Goal: Information Seeking & Learning: Learn about a topic

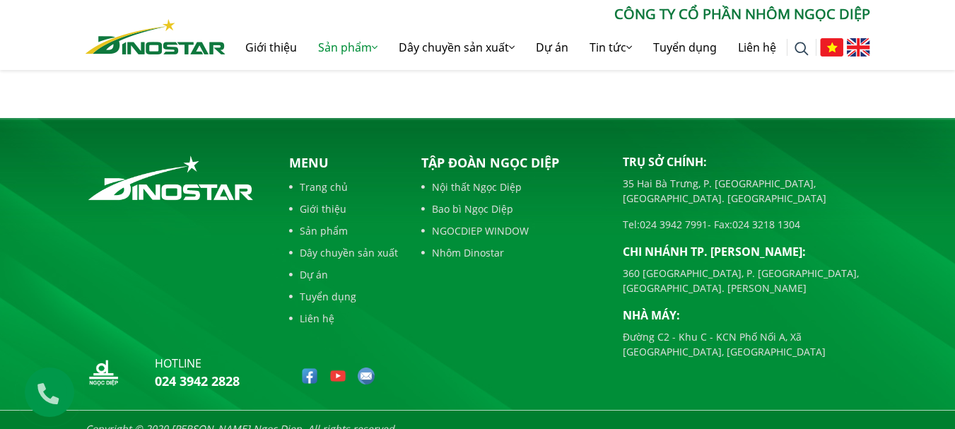
scroll to position [1890, 0]
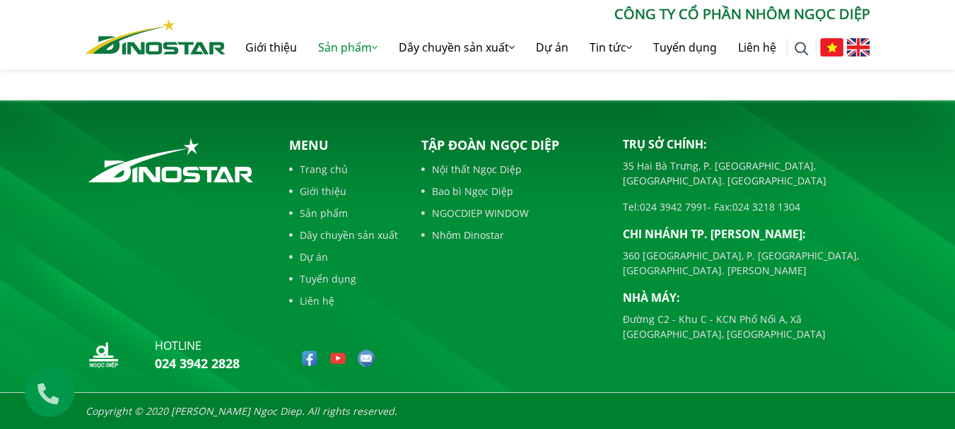
click at [527, 339] on div "Tập đoàn Ngọc Diệp Nội thất Ngọc Diệp Bao bì Ngọc Diệp NGOCDIEP WINDOW Nhôm Din…" at bounding box center [512, 257] width 202 height 243
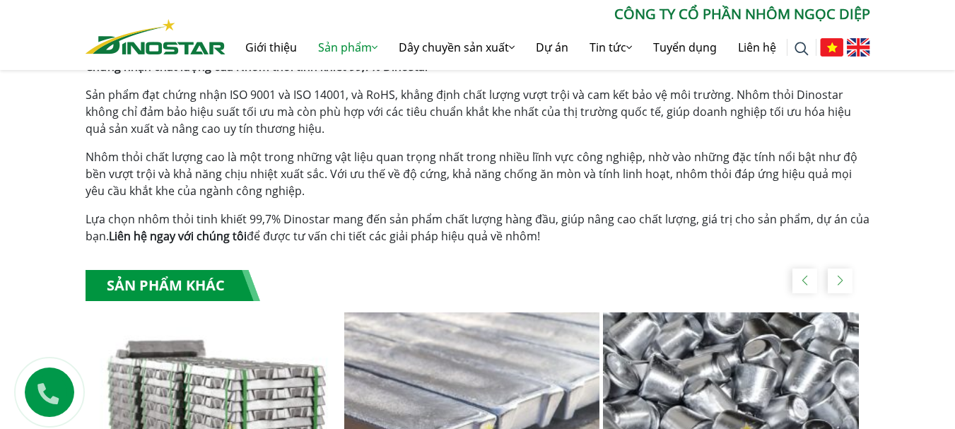
scroll to position [1112, 0]
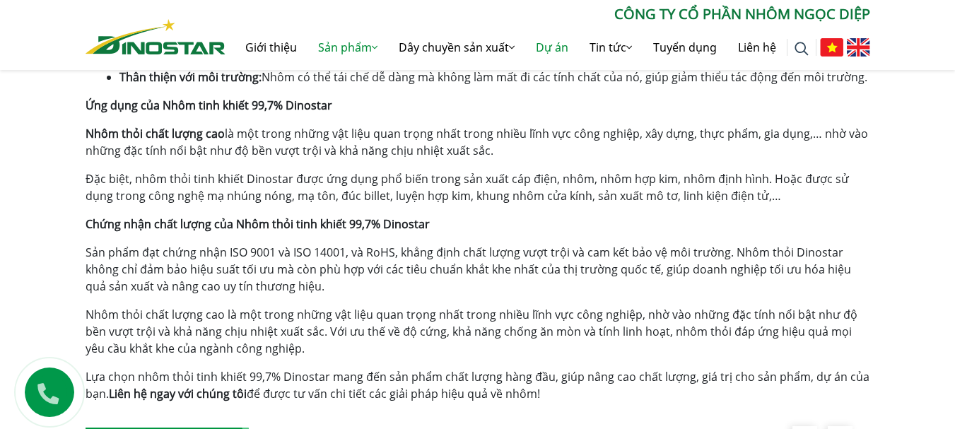
click at [547, 47] on link "Dự án" at bounding box center [552, 47] width 54 height 45
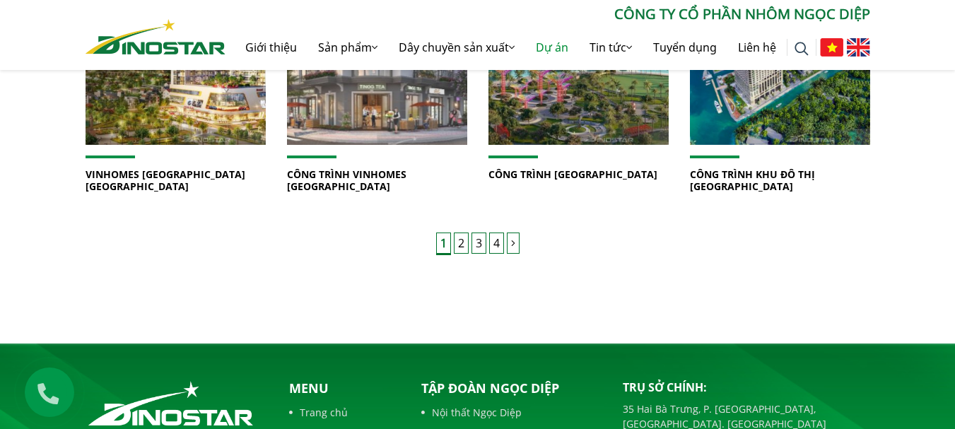
scroll to position [1202, 0]
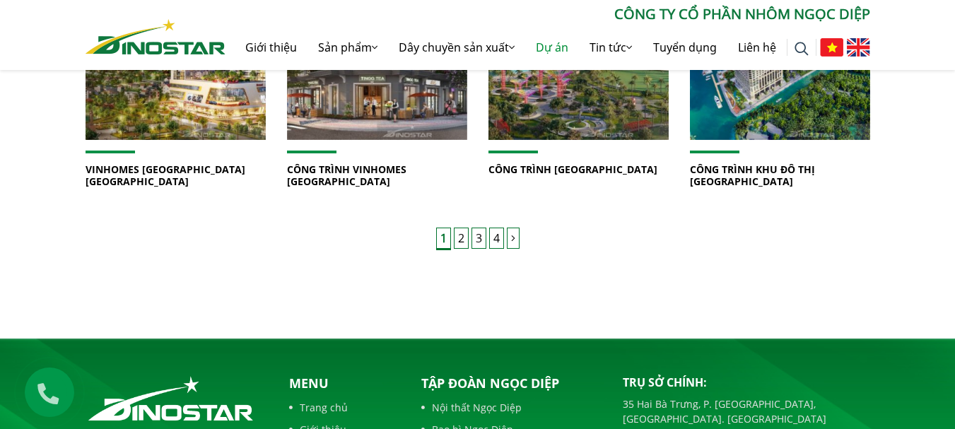
click at [461, 228] on link "2" at bounding box center [461, 238] width 15 height 21
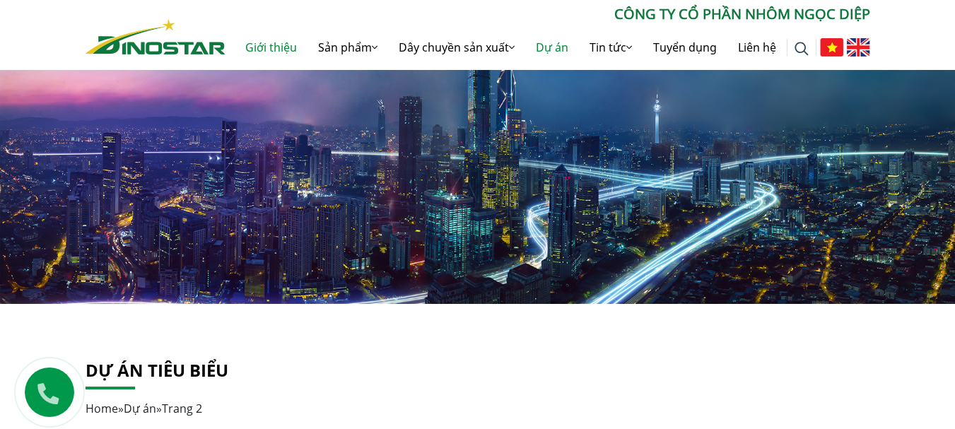
click at [264, 48] on link "Giới thiệu" at bounding box center [271, 47] width 73 height 45
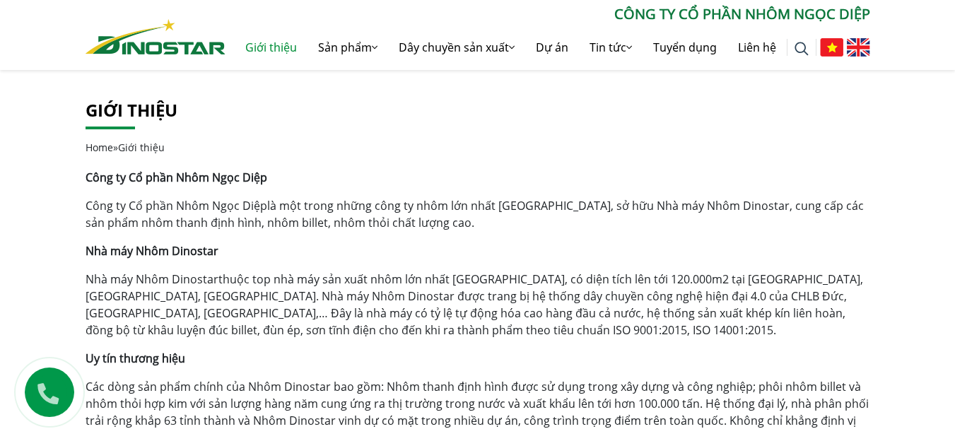
scroll to position [71, 0]
